Goal: Information Seeking & Learning: Find specific fact

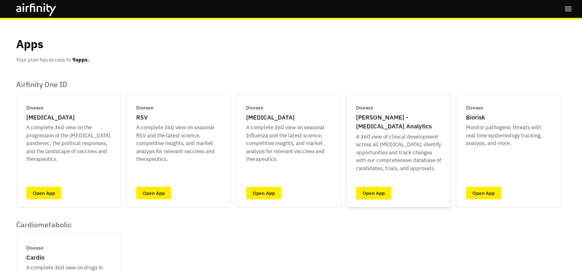
click at [385, 188] on link "Open App" at bounding box center [373, 192] width 35 height 13
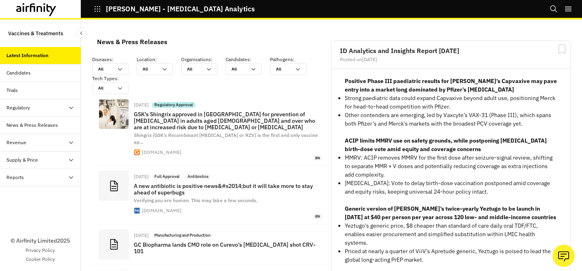
scroll to position [665, 243]
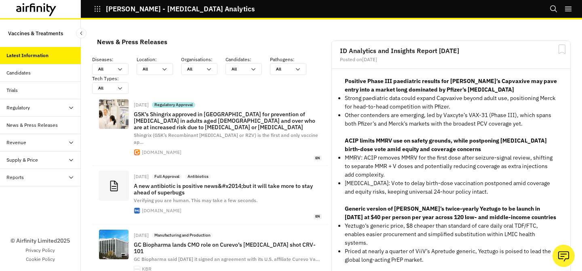
click at [37, 175] on div "Reports" at bounding box center [43, 177] width 74 height 7
click at [42, 193] on div "Reports" at bounding box center [47, 194] width 68 height 7
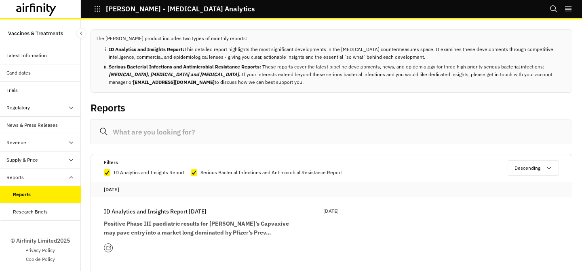
click at [159, 139] on input at bounding box center [332, 131] width 482 height 25
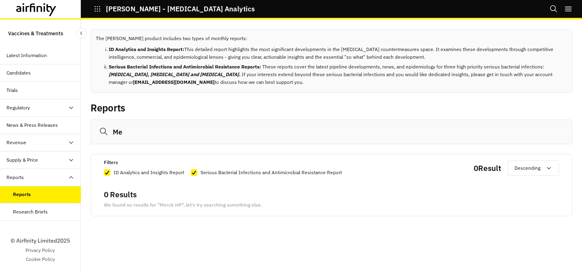
type input "M"
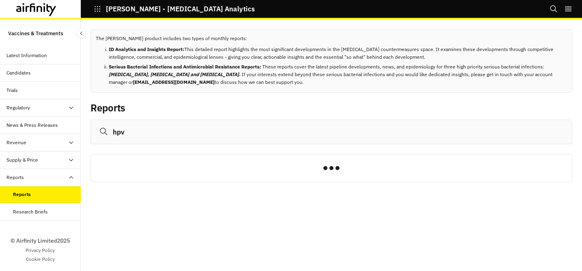
type input "hpv"
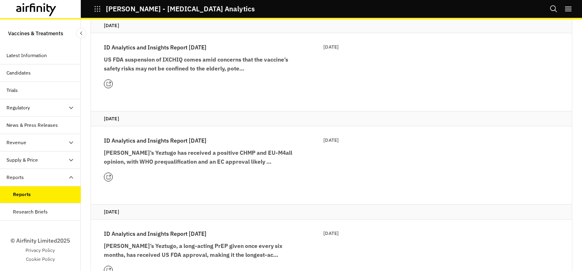
scroll to position [165, 0]
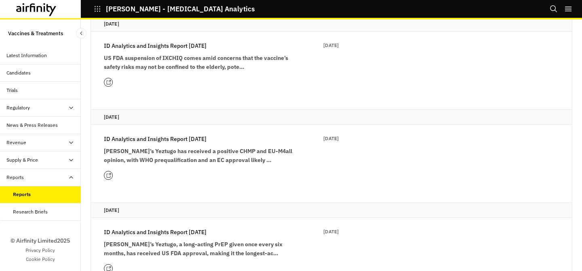
click at [212, 159] on strong "Gilead’s Yeztugo has received a positive CHMP and EU-M4all opinion, with WHO pr…" at bounding box center [198, 155] width 188 height 16
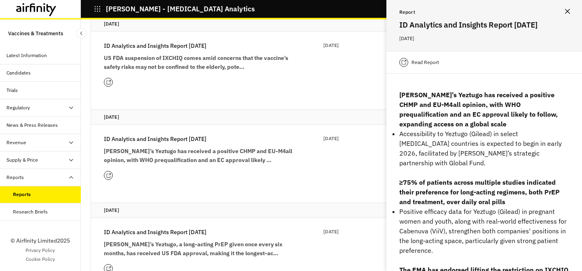
click at [432, 61] on p "Read Report" at bounding box center [426, 62] width 28 height 8
